Goal: Browse casually

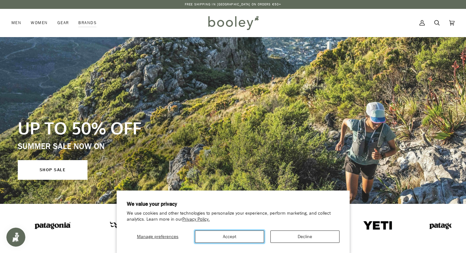
click at [240, 240] on button "Accept" at bounding box center [229, 236] width 69 height 12
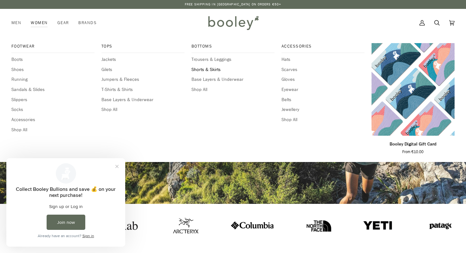
click at [213, 72] on span "Shorts & Skirts" at bounding box center [232, 69] width 83 height 7
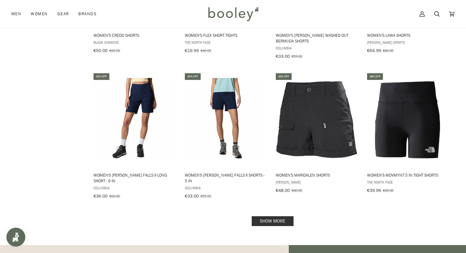
scroll to position [595, 0]
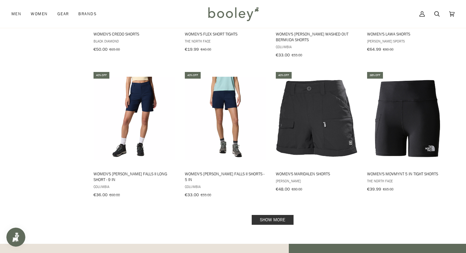
click at [263, 215] on link "Show more" at bounding box center [272, 220] width 42 height 10
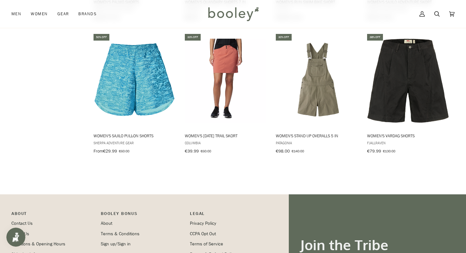
scroll to position [1041, 0]
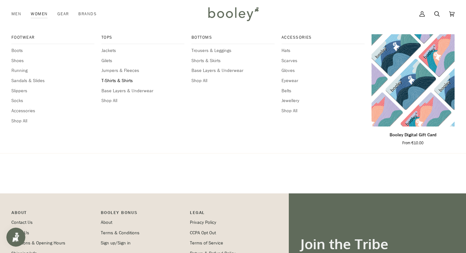
click at [122, 81] on span "T-Shirts & Shirts" at bounding box center [142, 80] width 83 height 7
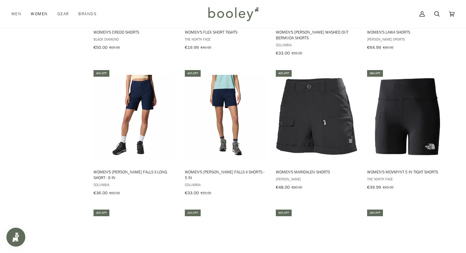
scroll to position [595, 0]
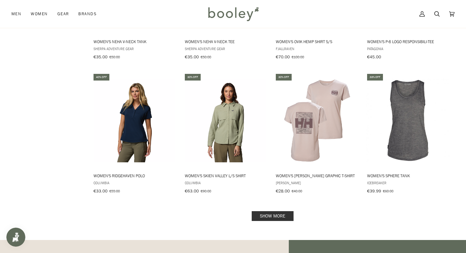
scroll to position [583, 0]
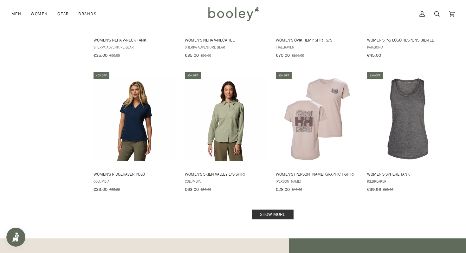
click at [286, 209] on link "Show more" at bounding box center [272, 214] width 42 height 10
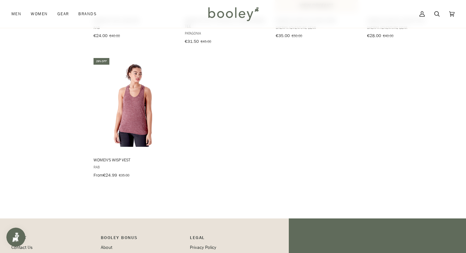
scroll to position [1021, 0]
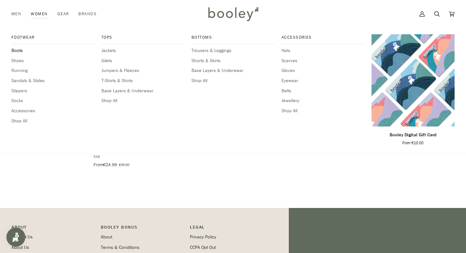
click at [15, 50] on span "Boots" at bounding box center [52, 50] width 83 height 7
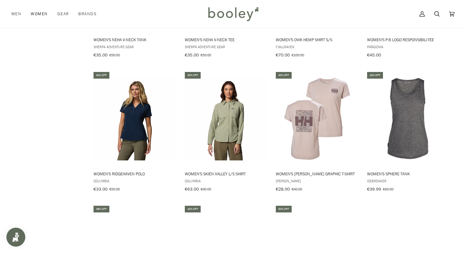
scroll to position [583, 0]
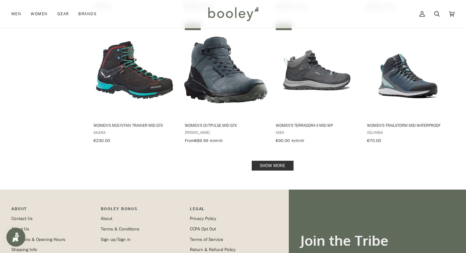
scroll to position [636, 0]
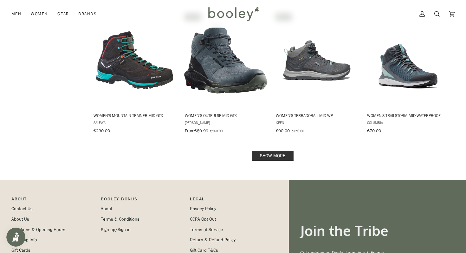
click at [280, 153] on link "Show more" at bounding box center [272, 156] width 42 height 10
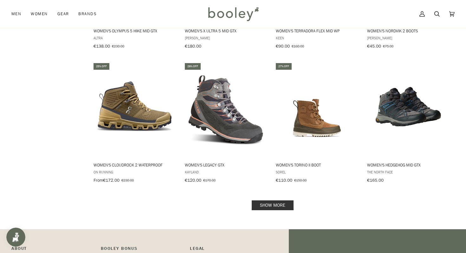
scroll to position [1274, 0]
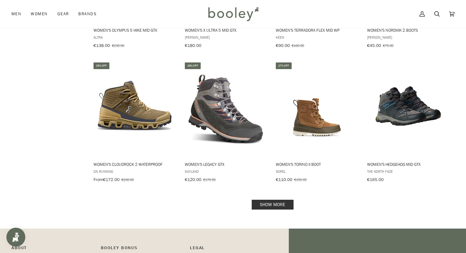
click at [272, 200] on link "Show more" at bounding box center [272, 205] width 42 height 10
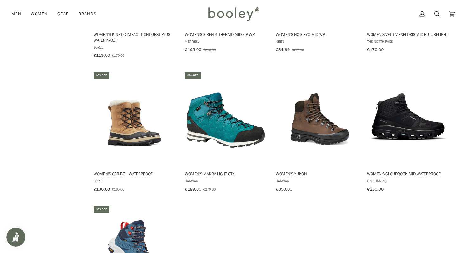
scroll to position [1676, 0]
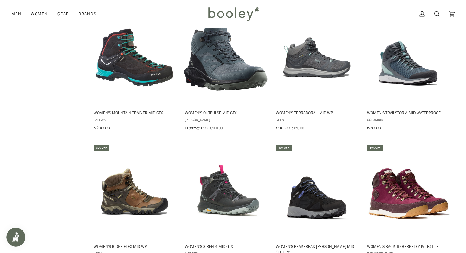
scroll to position [636, 0]
